Goal: Task Accomplishment & Management: Use online tool/utility

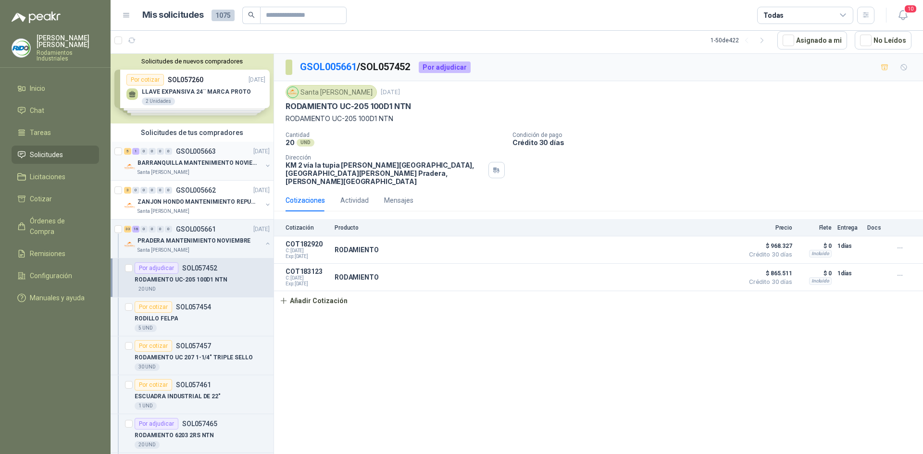
click at [246, 171] on div "Santa [PERSON_NAME]" at bounding box center [200, 173] width 125 height 8
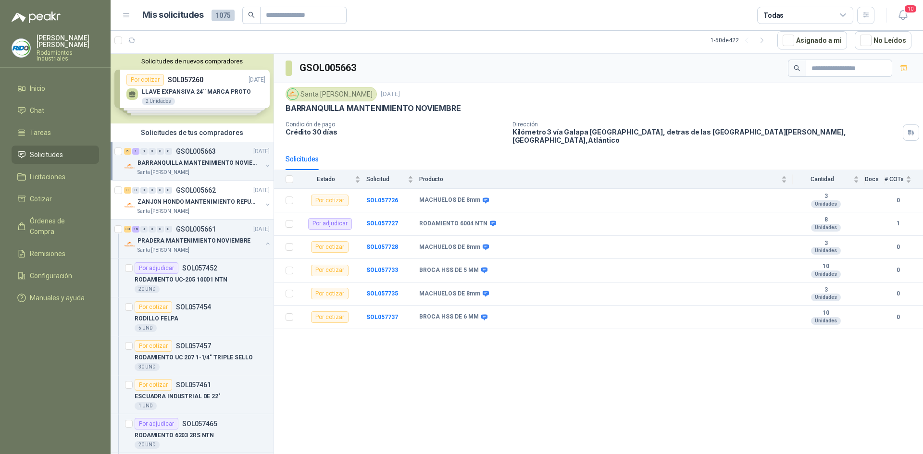
click at [232, 161] on p "BARRANQUILLA MANTENIMIENTO NOVIEMBRE" at bounding box center [198, 163] width 120 height 9
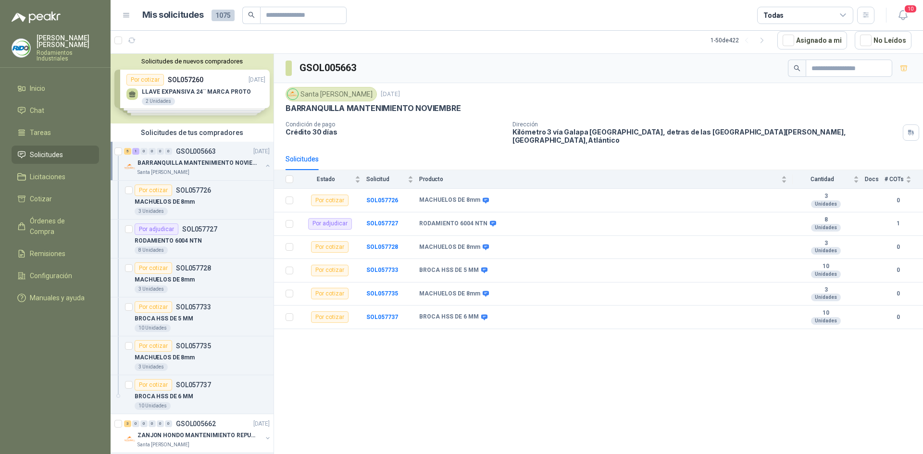
click at [232, 161] on p "BARRANQUILLA MANTENIMIENTO NOVIEMBRE" at bounding box center [198, 163] width 120 height 9
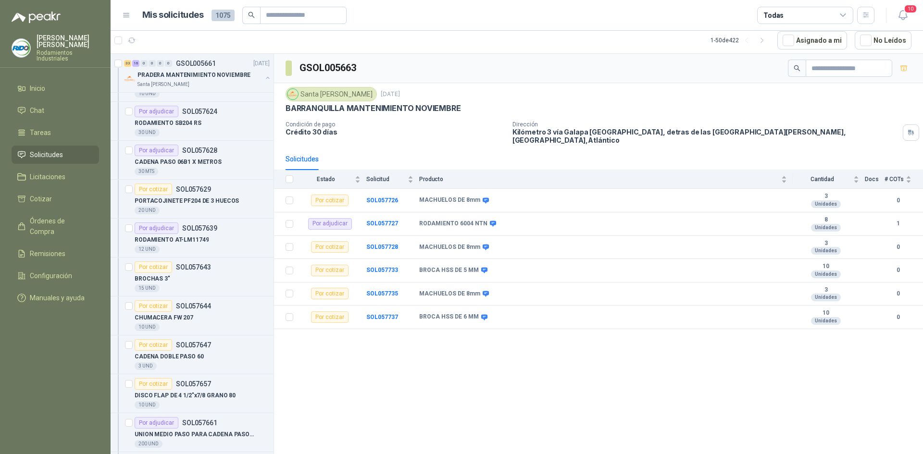
scroll to position [1442, 0]
click at [202, 154] on div "Por adjudicar SOL057628" at bounding box center [176, 150] width 83 height 12
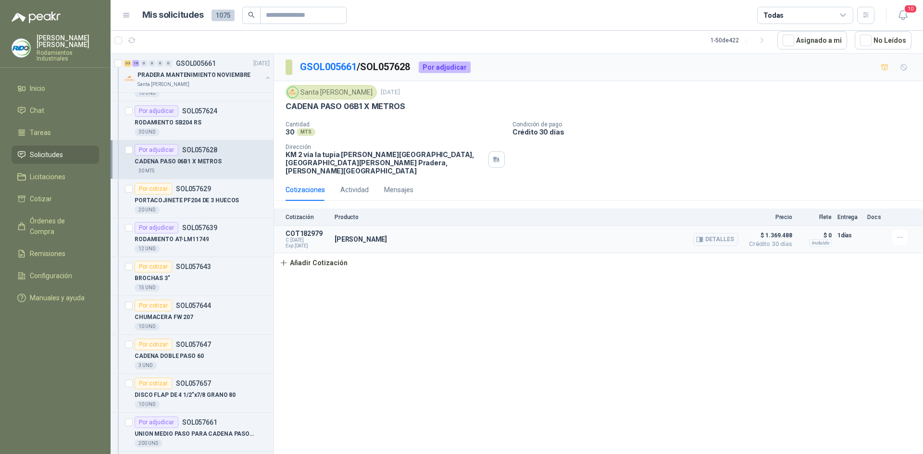
click at [361, 233] on div "[PERSON_NAME] Detalles" at bounding box center [537, 239] width 404 height 19
click at [710, 236] on button "Detalles" at bounding box center [715, 239] width 45 height 13
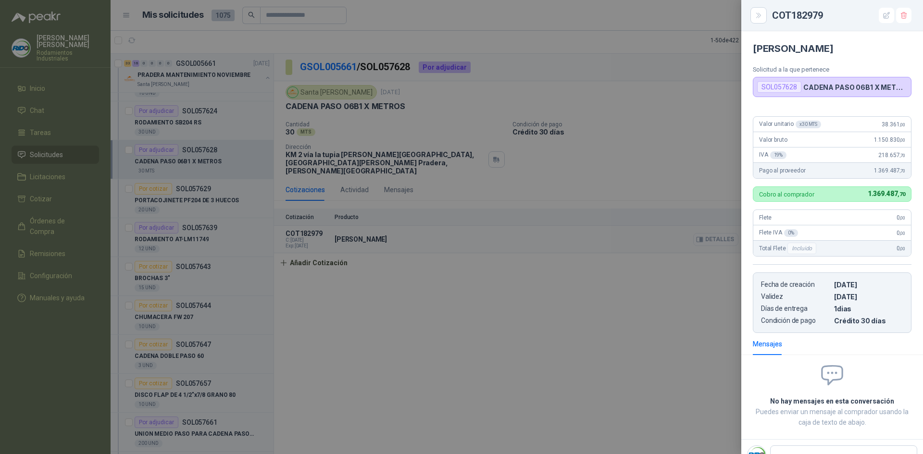
scroll to position [3, 0]
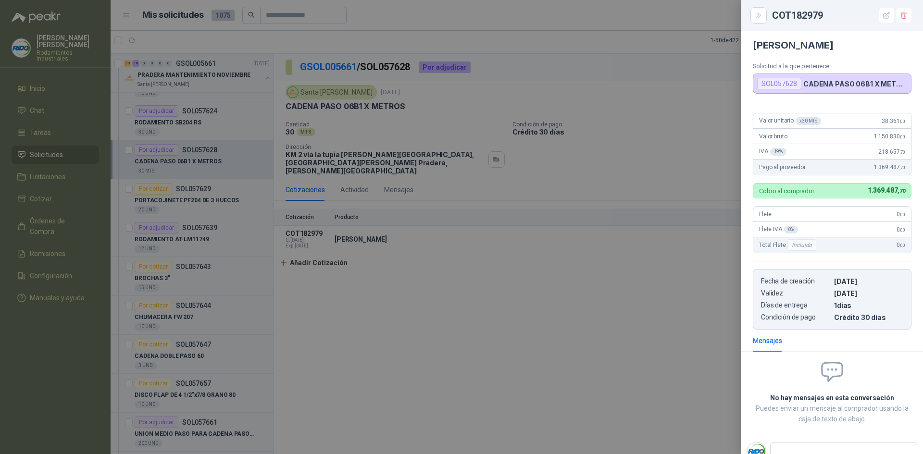
click at [538, 265] on div at bounding box center [461, 227] width 923 height 454
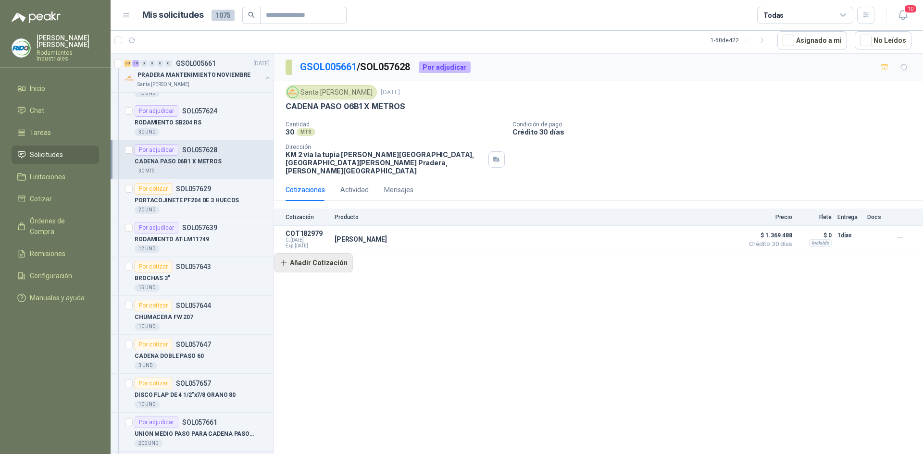
click at [341, 258] on button "Añadir Cotización" at bounding box center [313, 262] width 79 height 19
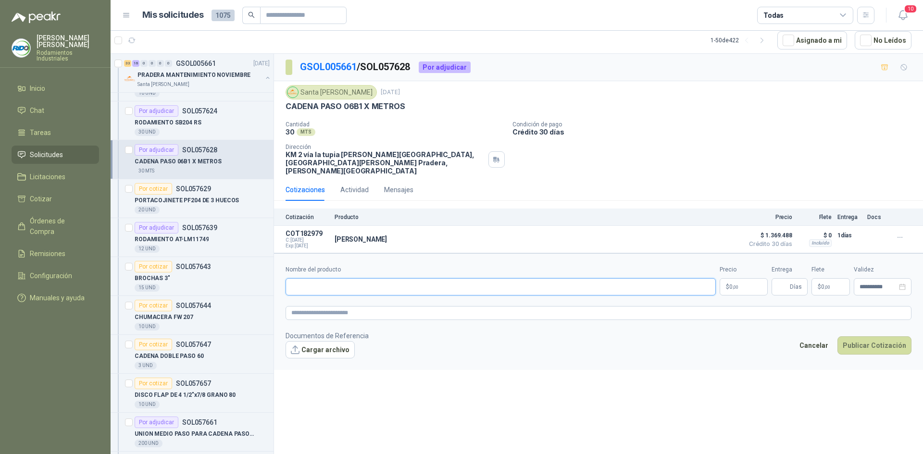
click at [342, 281] on input "Nombre del producto" at bounding box center [501, 286] width 430 height 17
type input "******"
click at [753, 278] on p "$ 0 ,00" at bounding box center [744, 286] width 48 height 17
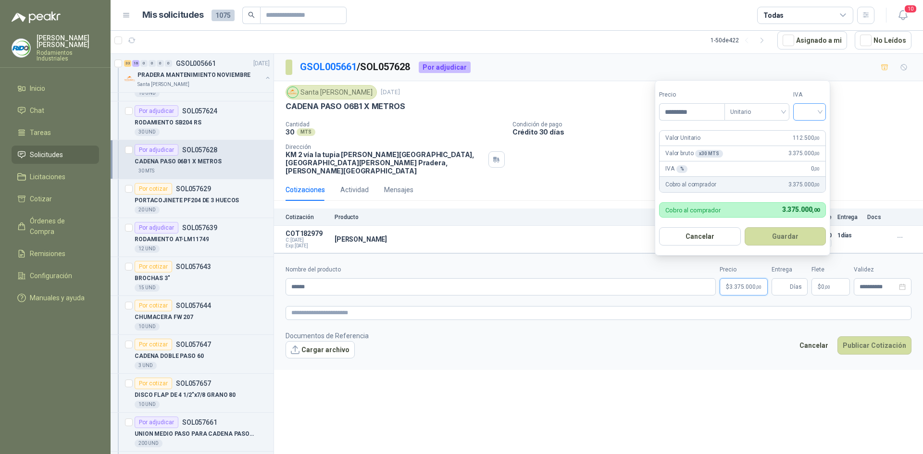
click at [824, 110] on div at bounding box center [809, 111] width 33 height 17
click at [817, 133] on div "19%" at bounding box center [812, 131] width 18 height 11
drag, startPoint x: 707, startPoint y: 113, endPoint x: 632, endPoint y: 103, distance: 75.7
click at [632, 103] on body "[PERSON_NAME] Industriales Inicio Chat Tareas Solicitudes Licitaciones Cotizar …" at bounding box center [461, 227] width 923 height 454
type input "********"
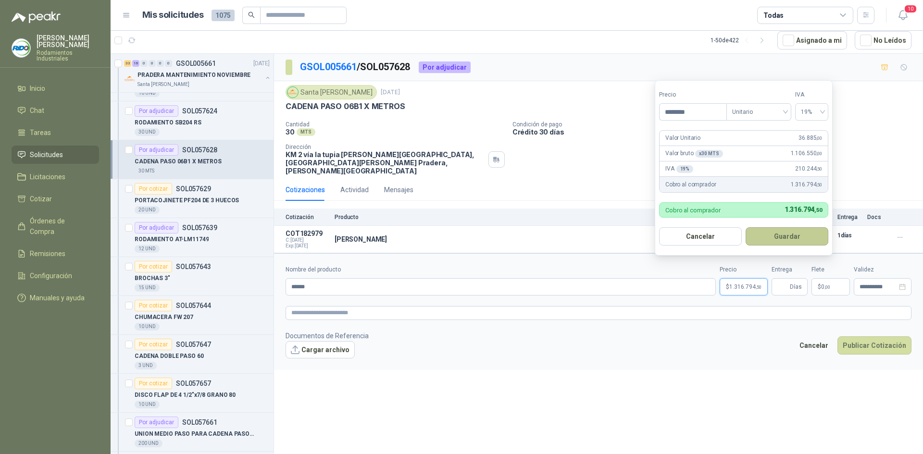
click at [815, 233] on button "Guardar" at bounding box center [787, 236] width 83 height 18
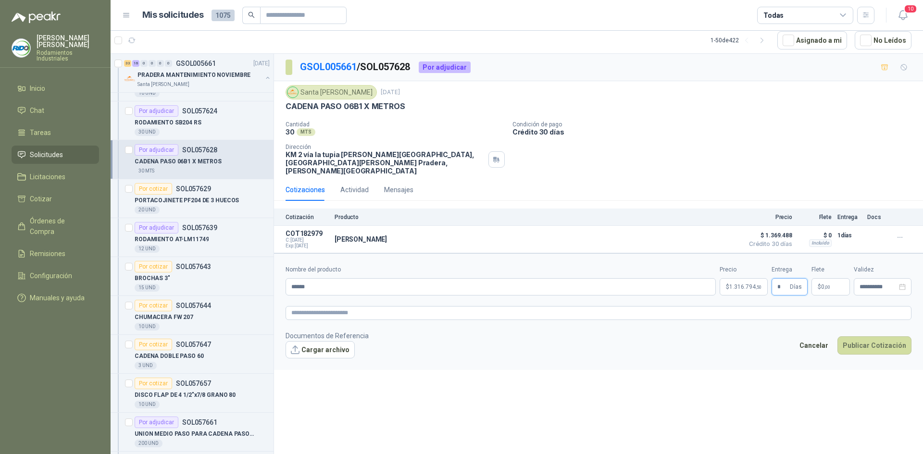
type input "*"
click at [814, 160] on div "Cantidad 30 MTS  Condición de pago Crédito 30 [PERSON_NAME] Dirección KM 2 vía…" at bounding box center [599, 148] width 626 height 54
click at [835, 278] on p "$ 0 ,00" at bounding box center [831, 286] width 38 height 17
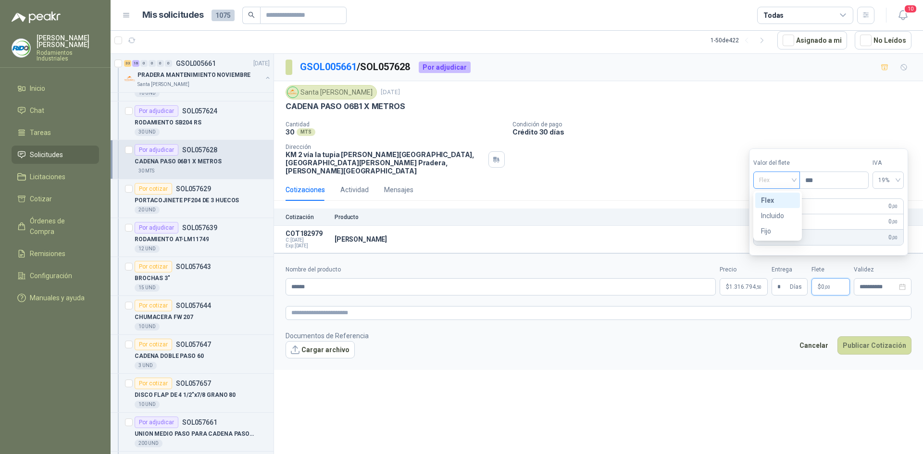
click at [792, 180] on span "Flex" at bounding box center [776, 180] width 35 height 14
click at [787, 213] on div "Incluido" at bounding box center [777, 216] width 33 height 11
click at [743, 341] on footer "Documentos de Referencia Cargar archivo Cancelar Publicar Cotización" at bounding box center [599, 345] width 626 height 28
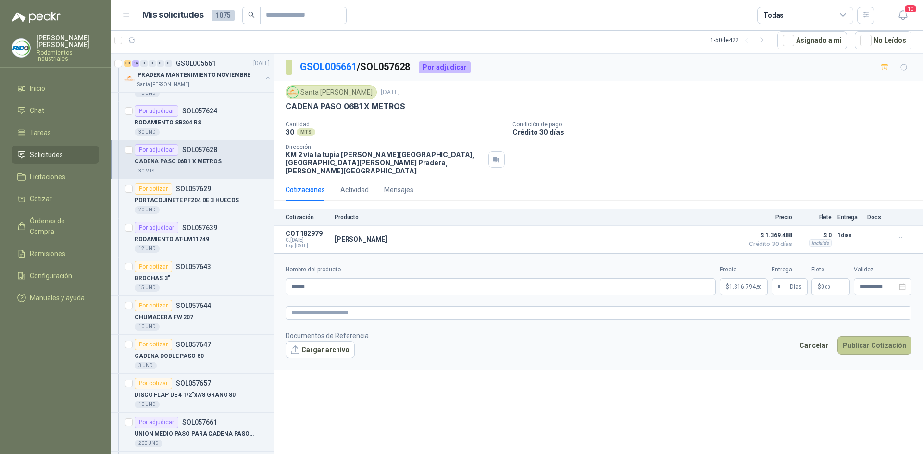
click at [863, 340] on button "Publicar Cotización" at bounding box center [875, 346] width 74 height 18
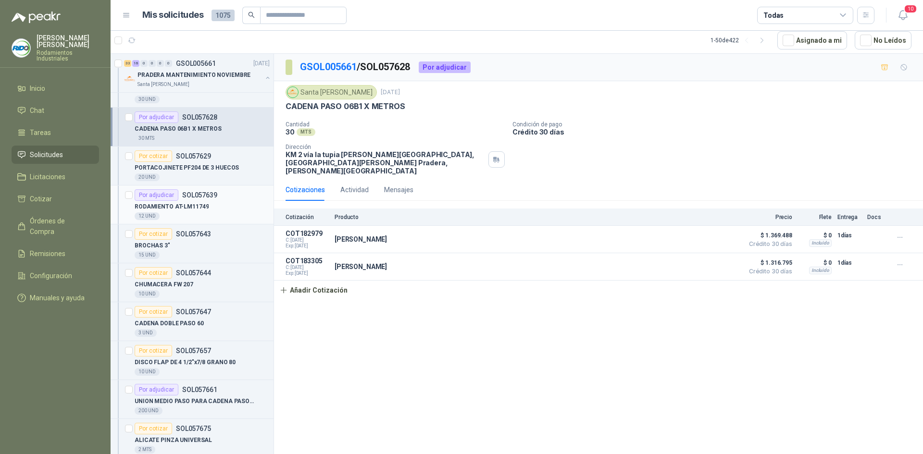
scroll to position [1491, 0]
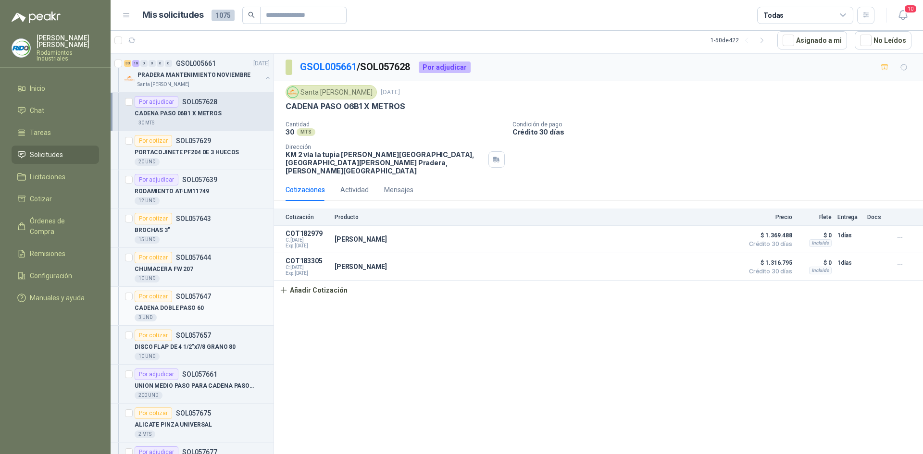
click at [205, 311] on div "CADENA DOBLE PASO 60" at bounding box center [202, 308] width 135 height 12
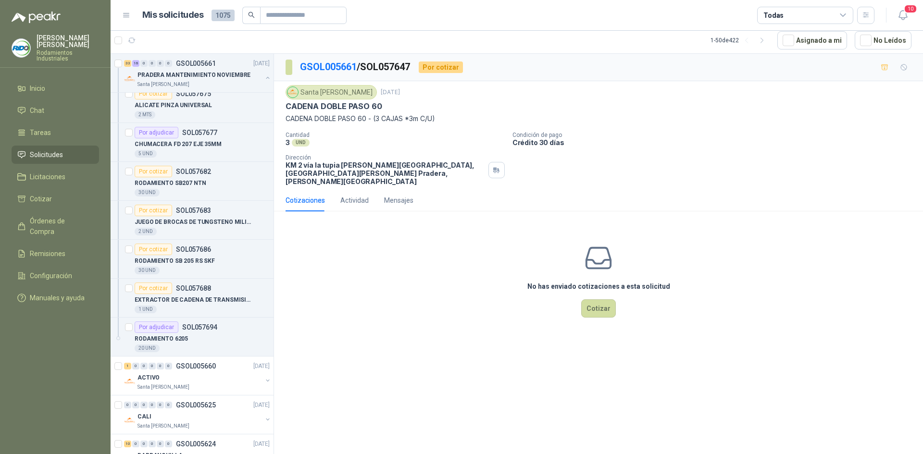
scroll to position [1827, 0]
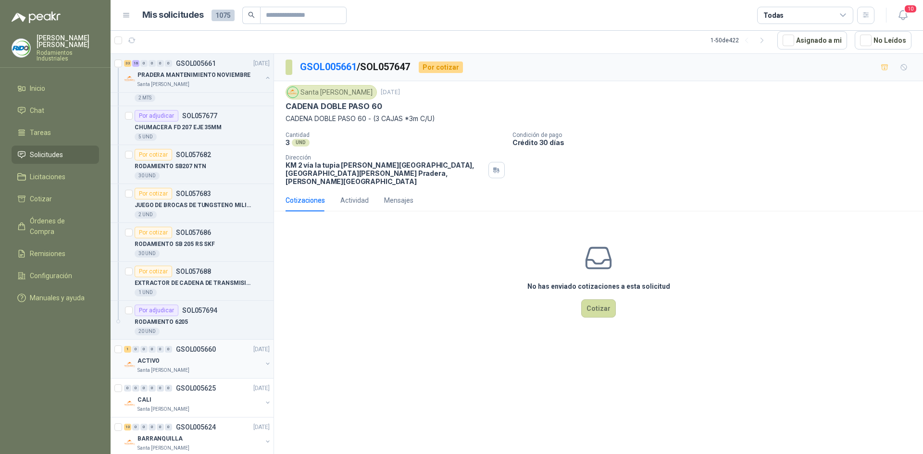
click at [264, 363] on button "button" at bounding box center [268, 364] width 8 height 8
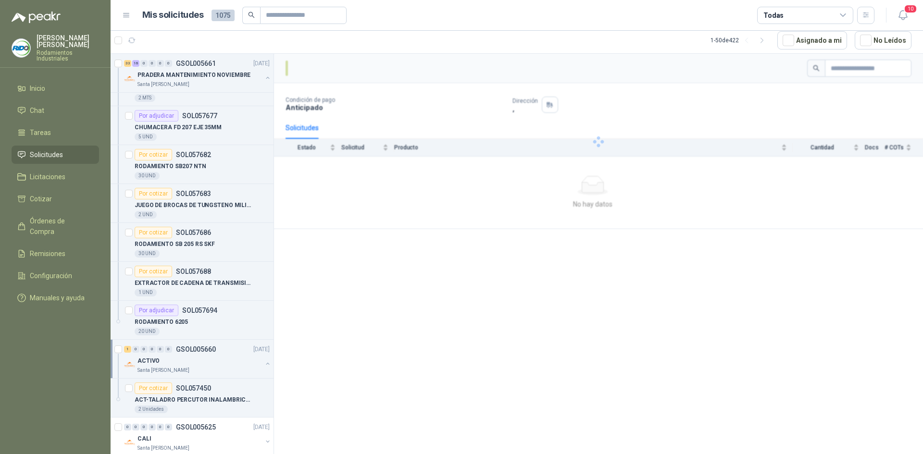
click at [264, 363] on button "button" at bounding box center [268, 364] width 8 height 8
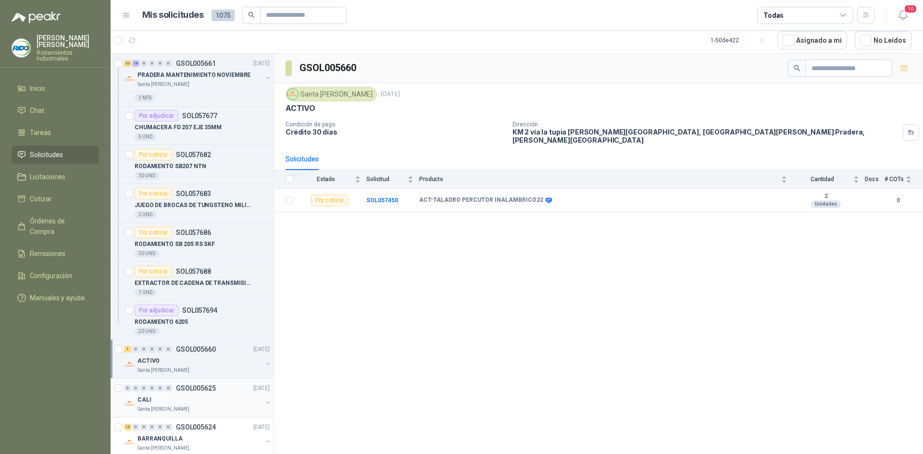
click at [258, 397] on div "CALI Santa [PERSON_NAME]" at bounding box center [198, 403] width 148 height 19
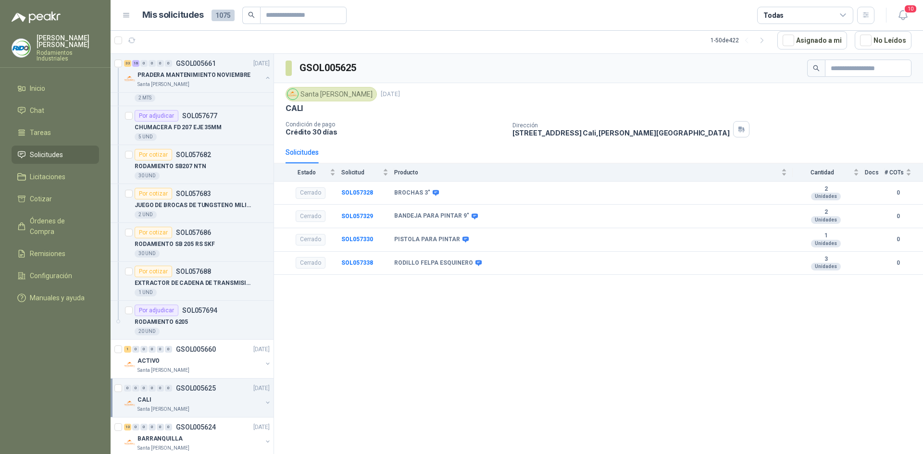
scroll to position [1875, 0]
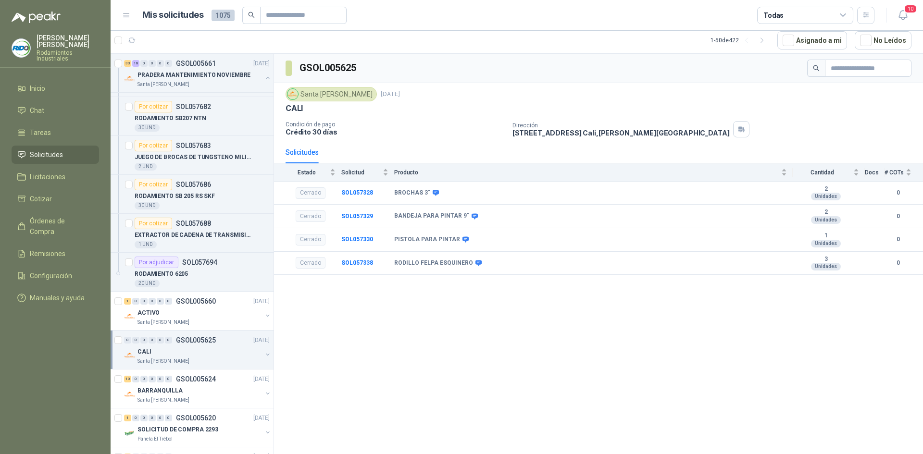
click at [256, 357] on div "CALI Santa [PERSON_NAME]" at bounding box center [198, 355] width 148 height 19
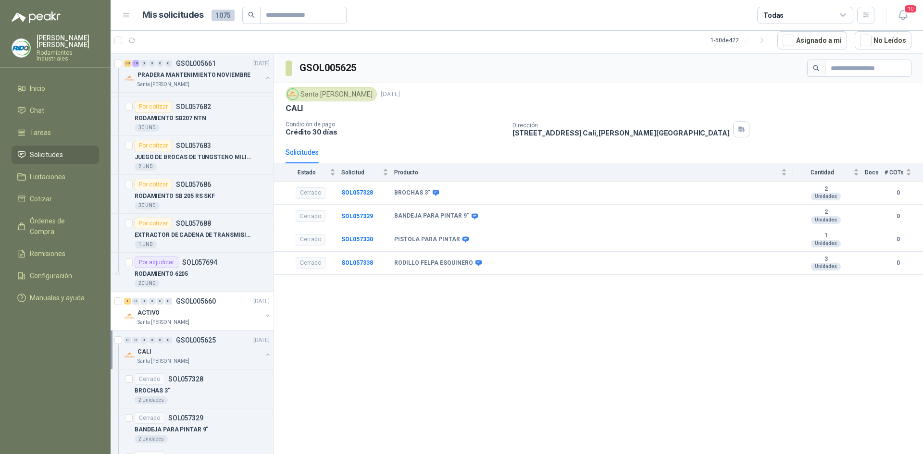
click at [253, 351] on div "CALI" at bounding box center [200, 352] width 125 height 12
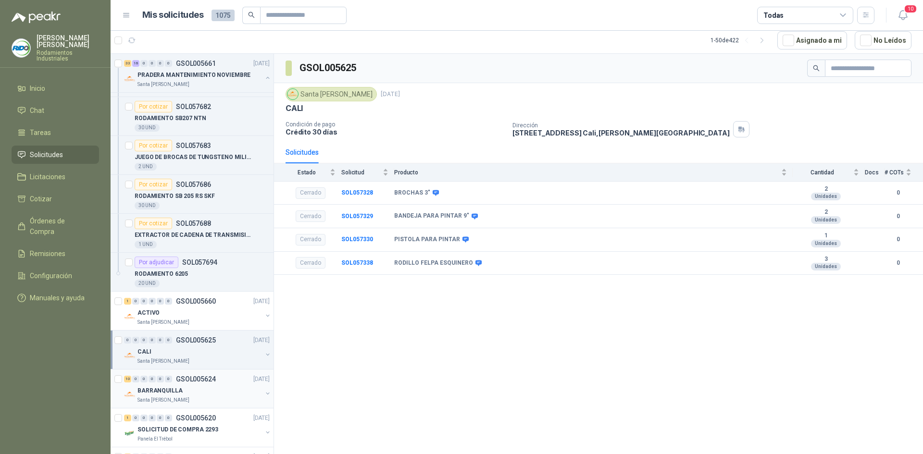
click at [258, 388] on div "BARRANQUILLA Santa [PERSON_NAME]" at bounding box center [198, 394] width 148 height 19
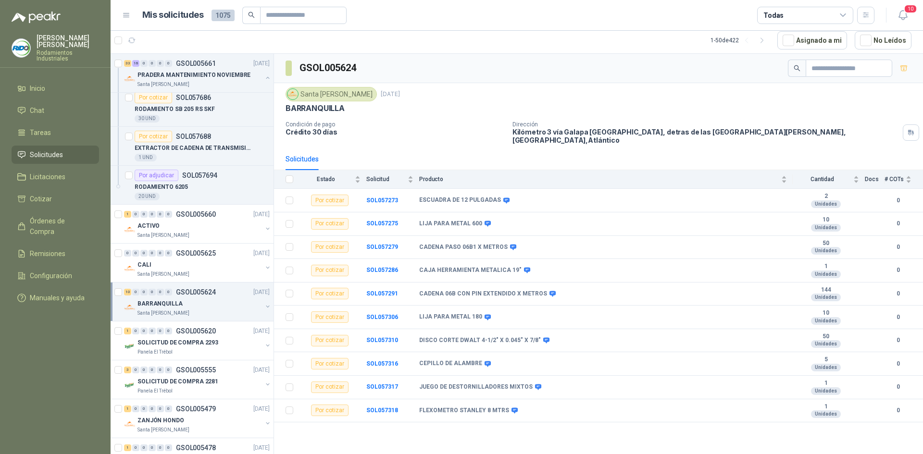
scroll to position [1971, 0]
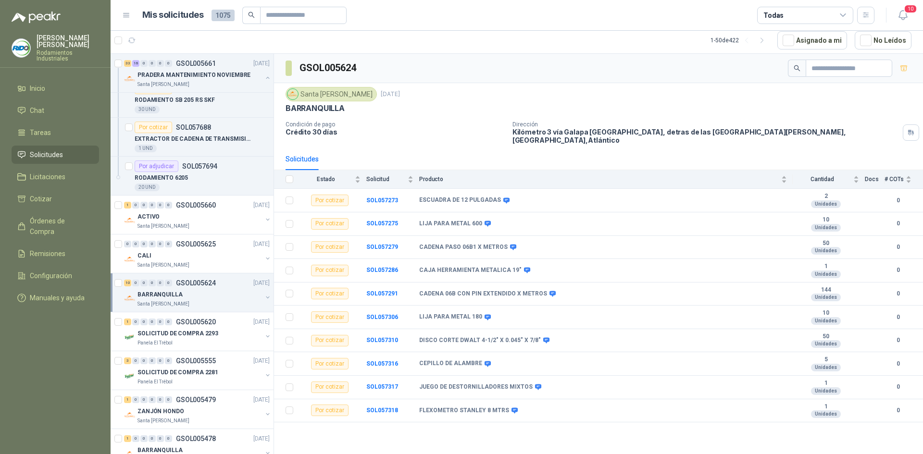
click at [264, 295] on button "button" at bounding box center [268, 298] width 8 height 8
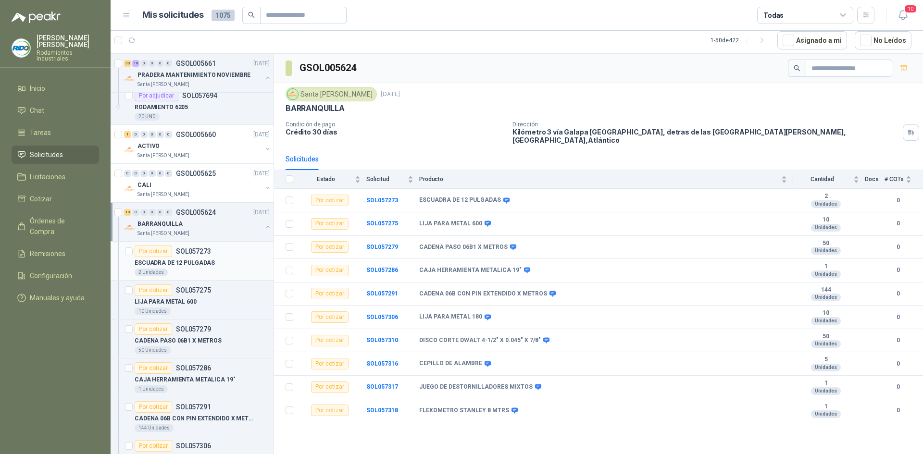
scroll to position [2068, 0]
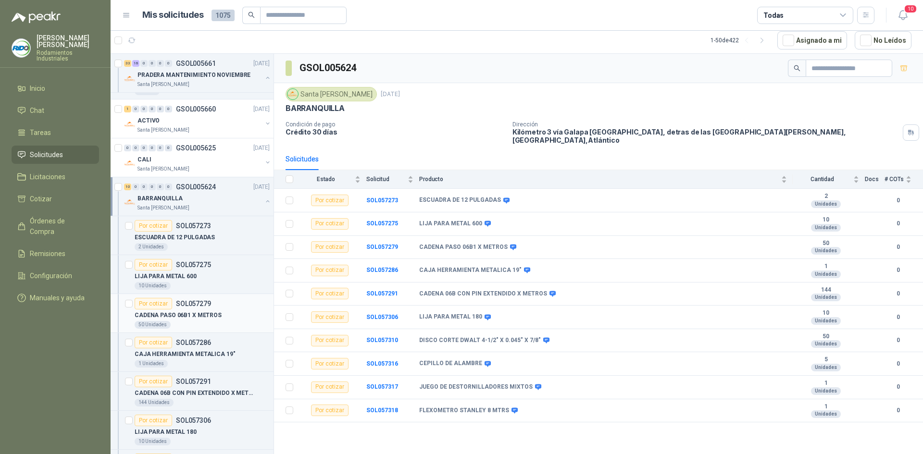
click at [219, 314] on div "CADENA PASO 06B1 X METROS" at bounding box center [202, 316] width 135 height 12
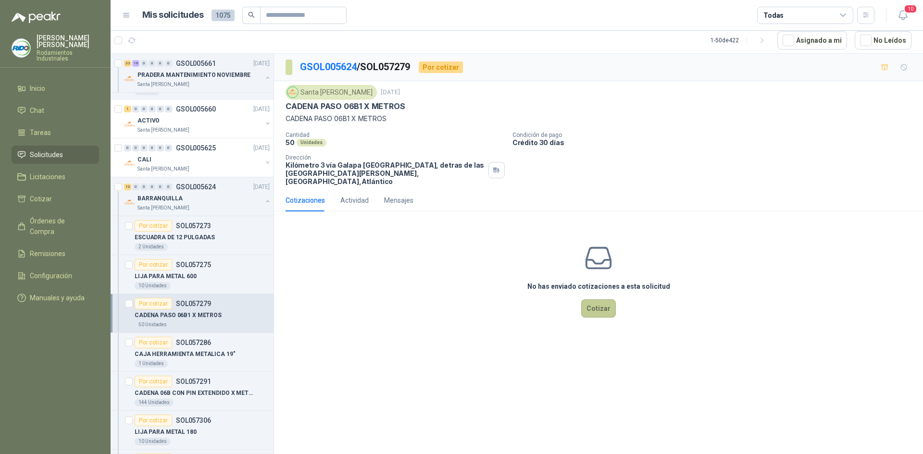
click at [598, 300] on button "Cotizar" at bounding box center [598, 309] width 35 height 18
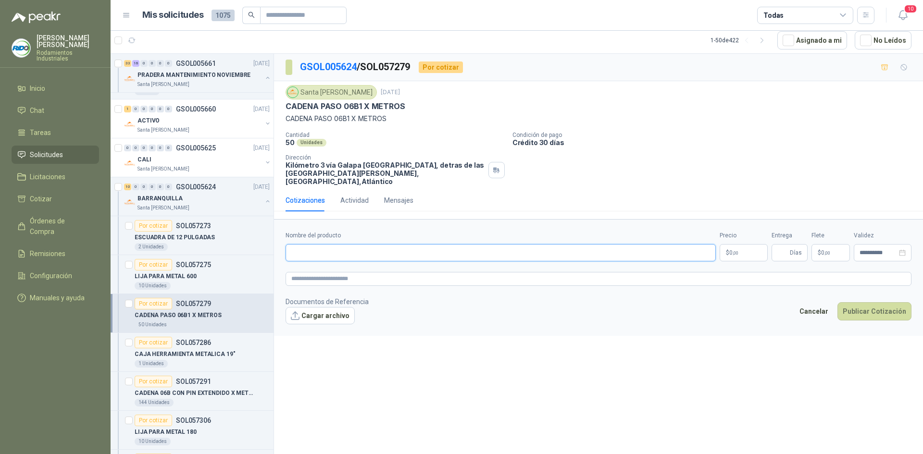
click at [316, 244] on input "Nombre del producto" at bounding box center [501, 252] width 430 height 17
type input "******"
click at [745, 251] on p "$ 0 ,00" at bounding box center [744, 252] width 48 height 17
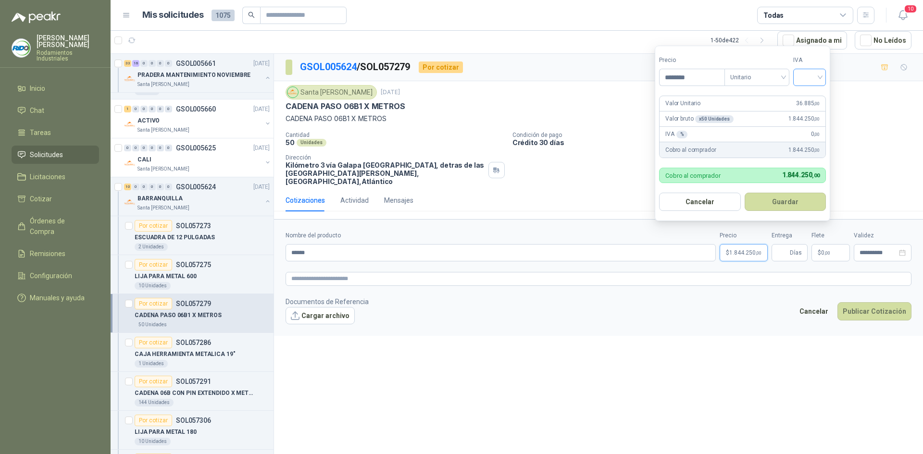
click at [810, 74] on input "search" at bounding box center [809, 76] width 21 height 14
click at [818, 98] on div "19%" at bounding box center [812, 97] width 18 height 11
click at [789, 205] on button "Guardar" at bounding box center [787, 202] width 83 height 18
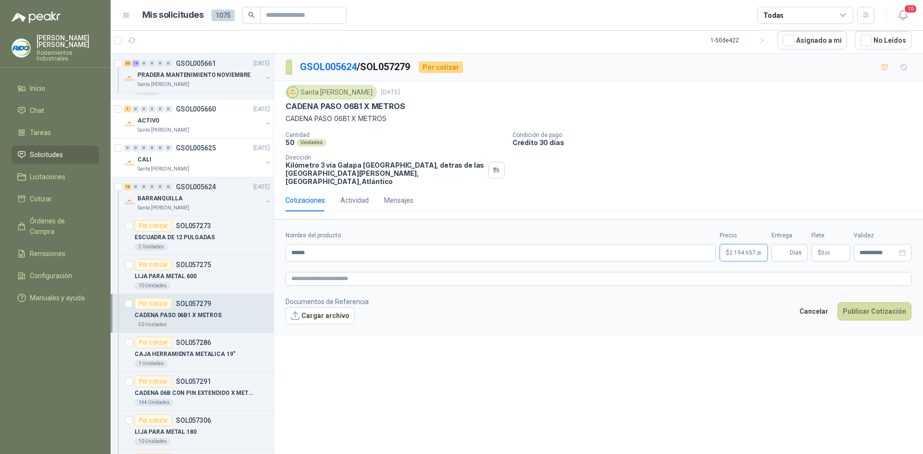
click at [758, 249] on p "$ 2.194.657 ,50" at bounding box center [744, 252] width 48 height 17
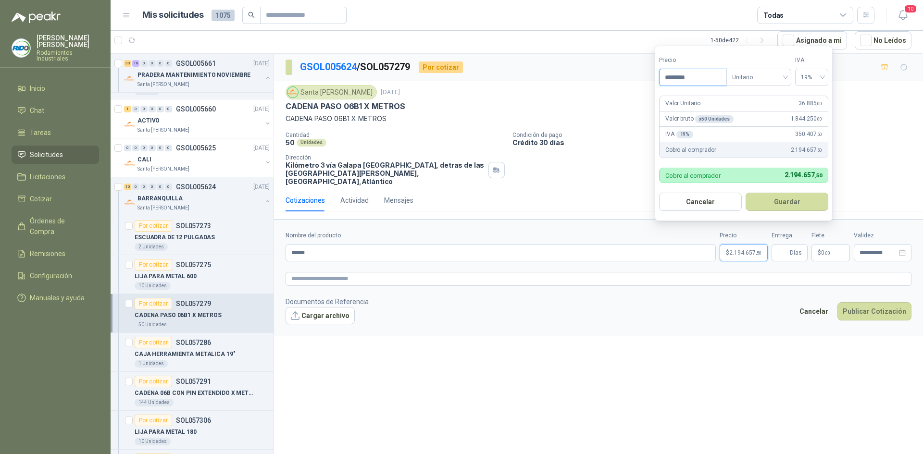
drag, startPoint x: 697, startPoint y: 78, endPoint x: 653, endPoint y: 89, distance: 45.1
click at [661, 77] on input "********" at bounding box center [693, 77] width 67 height 16
type input "*********"
click at [775, 196] on button "Guardar" at bounding box center [787, 202] width 83 height 18
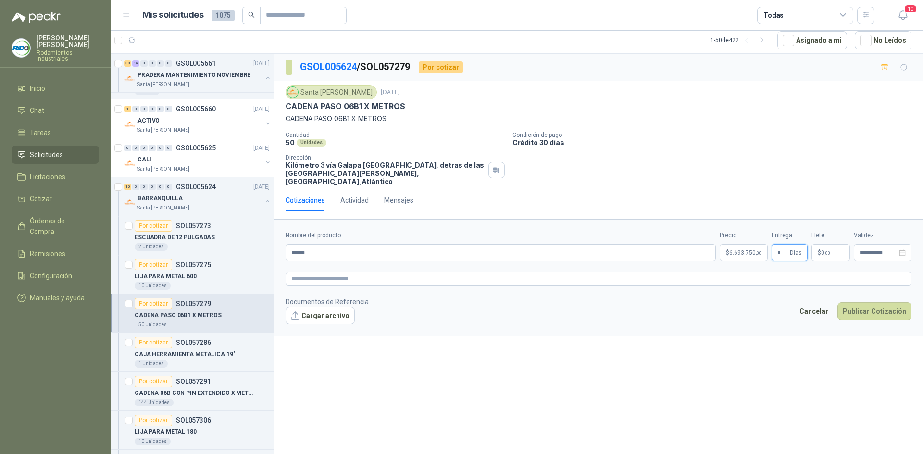
type input "*"
drag, startPoint x: 813, startPoint y: 165, endPoint x: 808, endPoint y: 184, distance: 19.9
click at [812, 165] on div "Cantidad 50 Unidades Condición de pago Crédito 30 [PERSON_NAME] Dirección Kilóm…" at bounding box center [599, 159] width 626 height 54
click at [827, 251] on span ",00" at bounding box center [828, 253] width 6 height 5
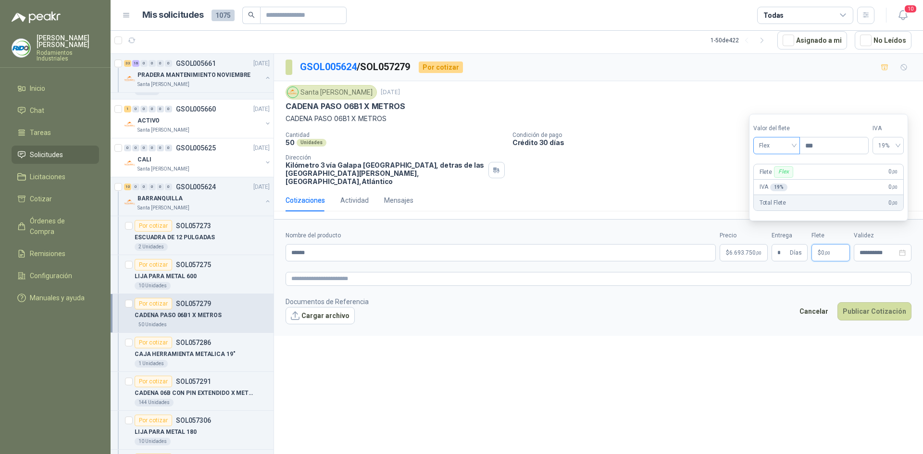
click at [782, 143] on span "Flex" at bounding box center [776, 145] width 35 height 14
click at [786, 178] on div "Incluido" at bounding box center [777, 181] width 33 height 11
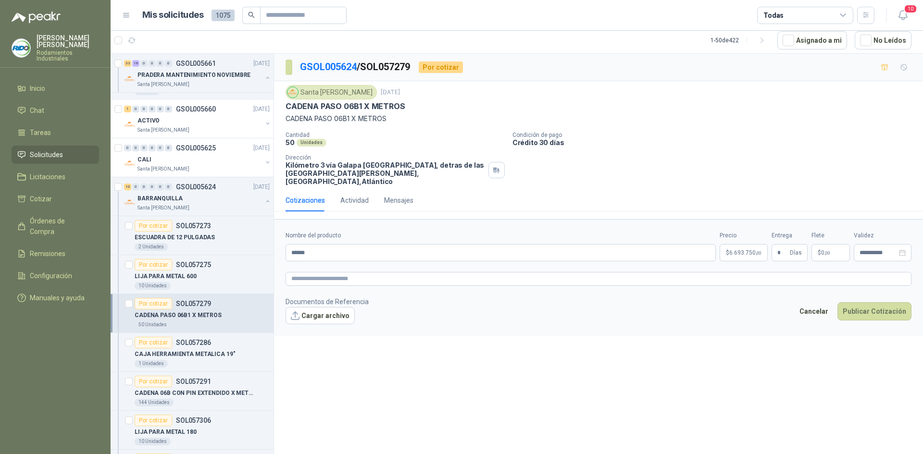
click at [737, 300] on footer "Documentos de Referencia Cargar archivo Cancelar Publicar Cotización" at bounding box center [599, 311] width 626 height 28
click at [864, 305] on button "Publicar Cotización" at bounding box center [875, 311] width 74 height 18
